Goal: Task Accomplishment & Management: Manage account settings

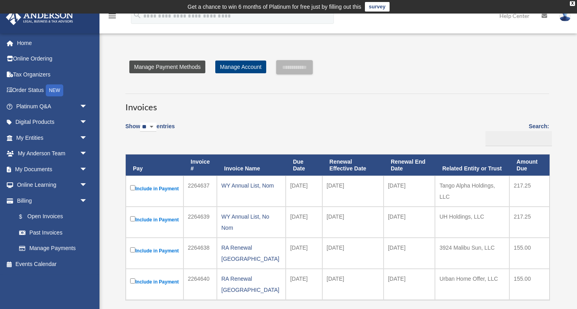
click at [178, 64] on link "Manage Payment Methods" at bounding box center [167, 66] width 76 height 13
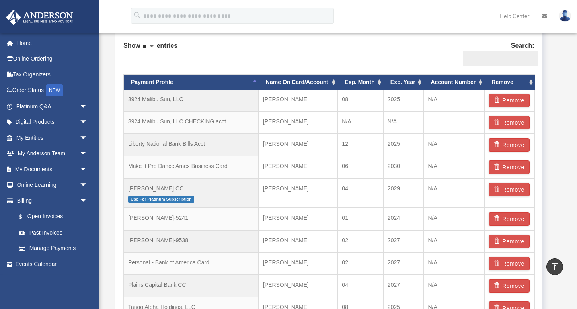
scroll to position [509, 0]
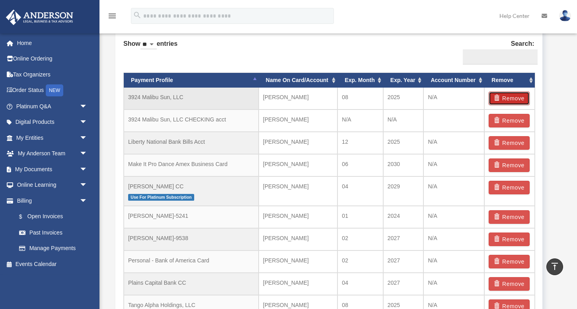
click at [500, 99] on span "button" at bounding box center [498, 98] width 8 height 6
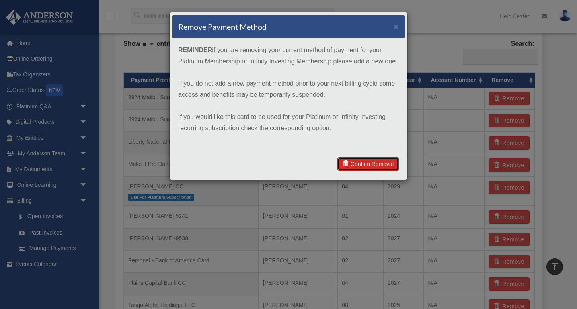
click at [392, 163] on link "Confirm Removal" at bounding box center [367, 164] width 61 height 14
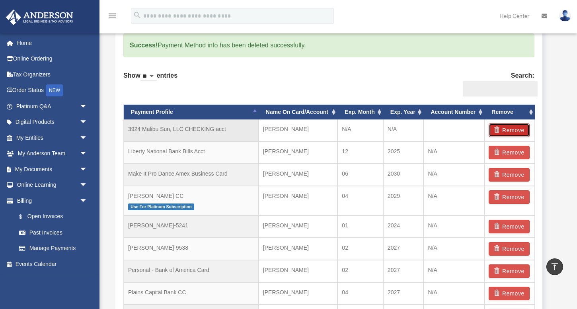
click at [497, 130] on span "button" at bounding box center [498, 130] width 8 height 6
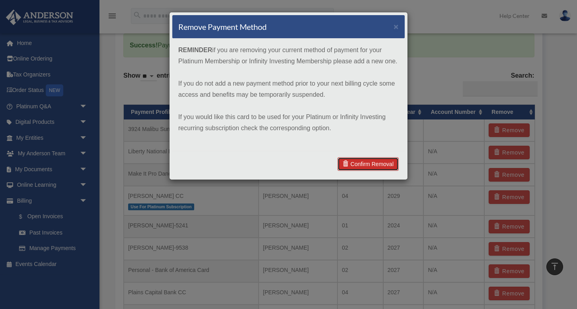
click at [389, 163] on link "Confirm Removal" at bounding box center [367, 164] width 61 height 14
